Goal: Task Accomplishment & Management: Use online tool/utility

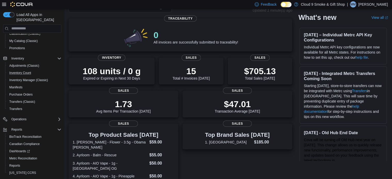
scroll to position [52, 0]
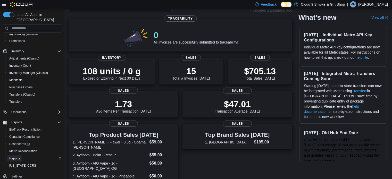
click at [16, 156] on span "Reports" at bounding box center [14, 158] width 11 height 4
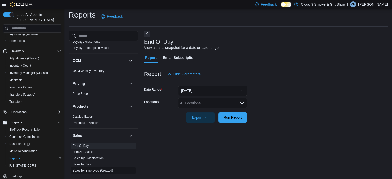
scroll to position [294, 0]
click at [95, 70] on link "OCM Weekly Inventory" at bounding box center [89, 72] width 32 height 4
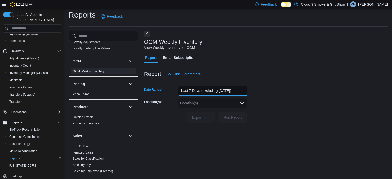
click at [224, 88] on button "Last 7 Days (excluding today)" at bounding box center [212, 91] width 69 height 10
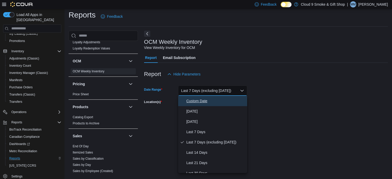
click at [219, 100] on span "Custom Date" at bounding box center [215, 101] width 59 height 6
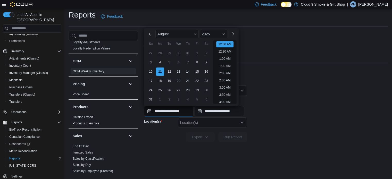
scroll to position [16, 0]
click at [184, 113] on input "**********" at bounding box center [168, 111] width 49 height 10
click at [151, 64] on div "3" at bounding box center [150, 62] width 9 height 9
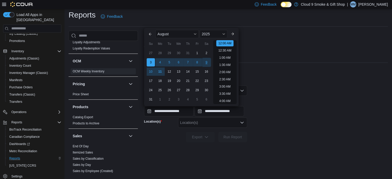
click at [205, 62] on div "9" at bounding box center [206, 62] width 9 height 9
click at [152, 64] on div "3" at bounding box center [150, 62] width 9 height 9
type input "**********"
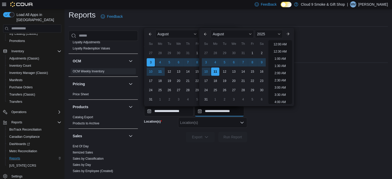
scroll to position [284, 0]
click at [236, 109] on input "**********" at bounding box center [219, 111] width 49 height 10
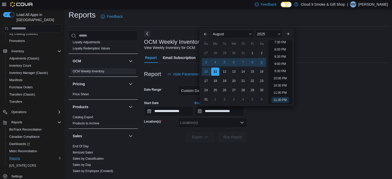
click at [261, 62] on div "9" at bounding box center [261, 62] width 9 height 9
type input "**********"
click at [315, 112] on div "**********" at bounding box center [266, 107] width 244 height 20
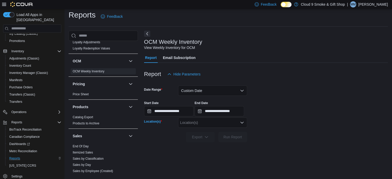
click at [240, 123] on icon "Open list of options" at bounding box center [242, 123] width 4 height 4
click at [230, 142] on button "305 Saw Mill River Rd" at bounding box center [212, 138] width 69 height 7
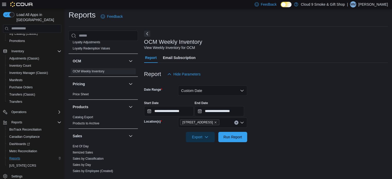
click at [236, 146] on div at bounding box center [266, 145] width 244 height 6
click at [231, 138] on span "Run Report" at bounding box center [232, 136] width 19 height 5
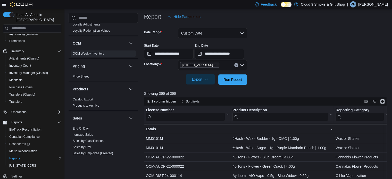
click at [207, 81] on span "Export" at bounding box center [200, 79] width 23 height 10
click at [206, 91] on span "Export to Excel" at bounding box center [200, 90] width 23 height 4
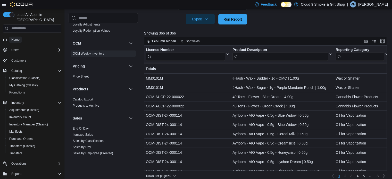
click at [16, 38] on span "Home" at bounding box center [15, 40] width 8 height 4
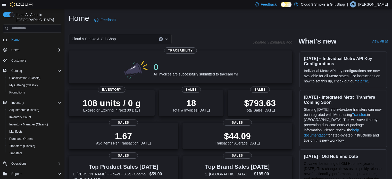
click at [318, 43] on h2 "What's new" at bounding box center [317, 41] width 38 height 8
click at [306, 36] on div "What's new View all (opens in a new tab or window)" at bounding box center [342, 41] width 89 height 14
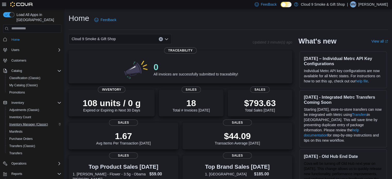
scroll to position [52, 0]
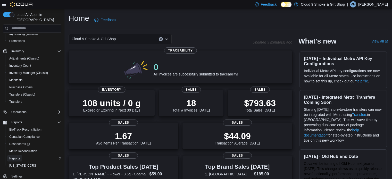
click at [17, 156] on span "Reports" at bounding box center [14, 158] width 11 height 4
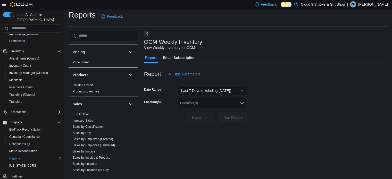
scroll to position [326, 0]
click at [85, 113] on link "End Of Day" at bounding box center [81, 115] width 16 height 4
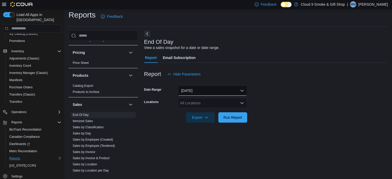
click at [201, 93] on button "Today" at bounding box center [212, 91] width 69 height 10
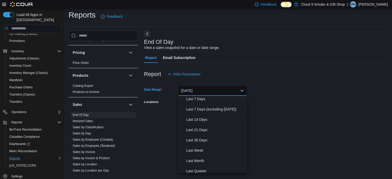
scroll to position [35, 0]
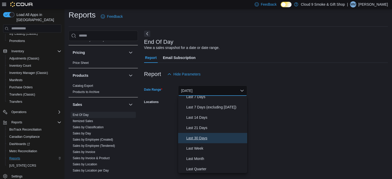
click at [209, 135] on span "Last 30 Days" at bounding box center [215, 138] width 59 height 6
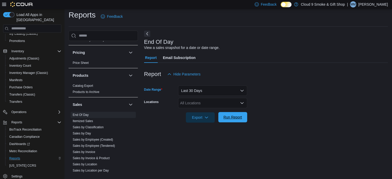
click at [229, 113] on span "Run Report" at bounding box center [232, 117] width 23 height 10
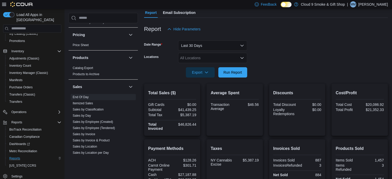
scroll to position [48, 0]
